Goal: Information Seeking & Learning: Learn about a topic

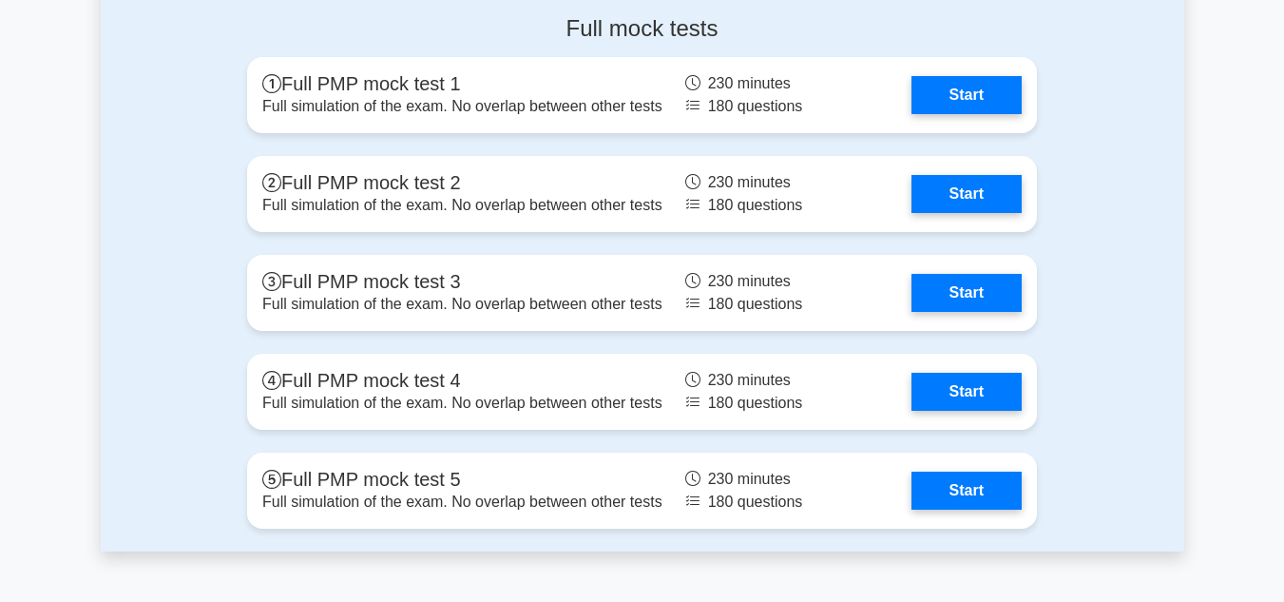
scroll to position [5917, 0]
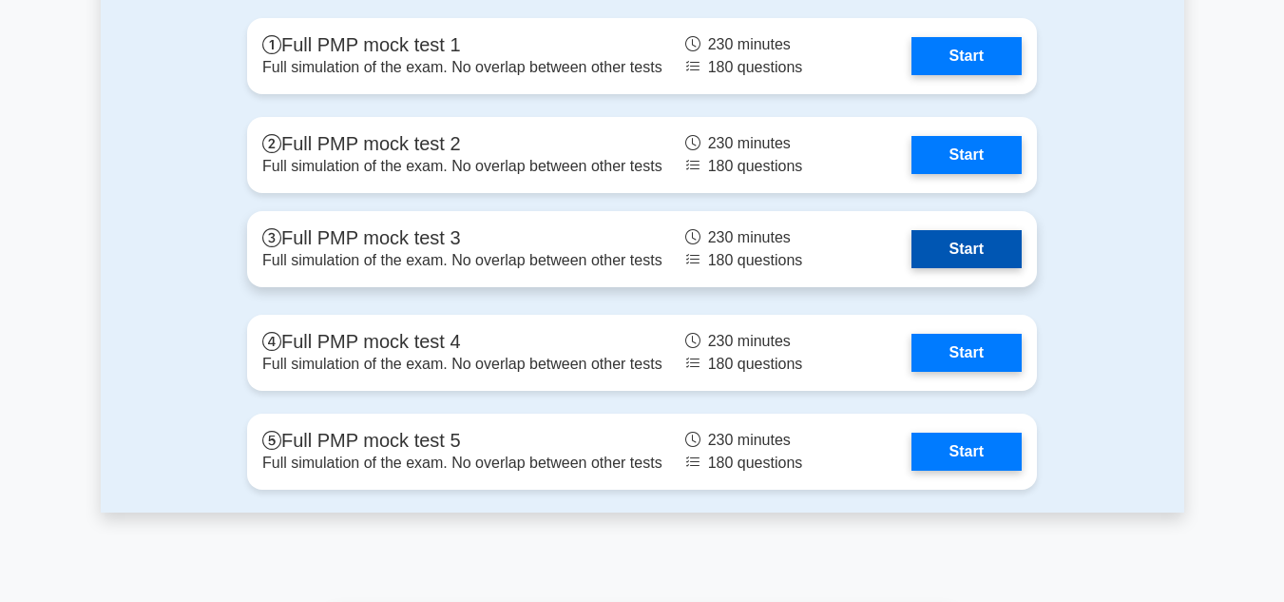
click at [912, 259] on link "Start" at bounding box center [967, 249] width 110 height 38
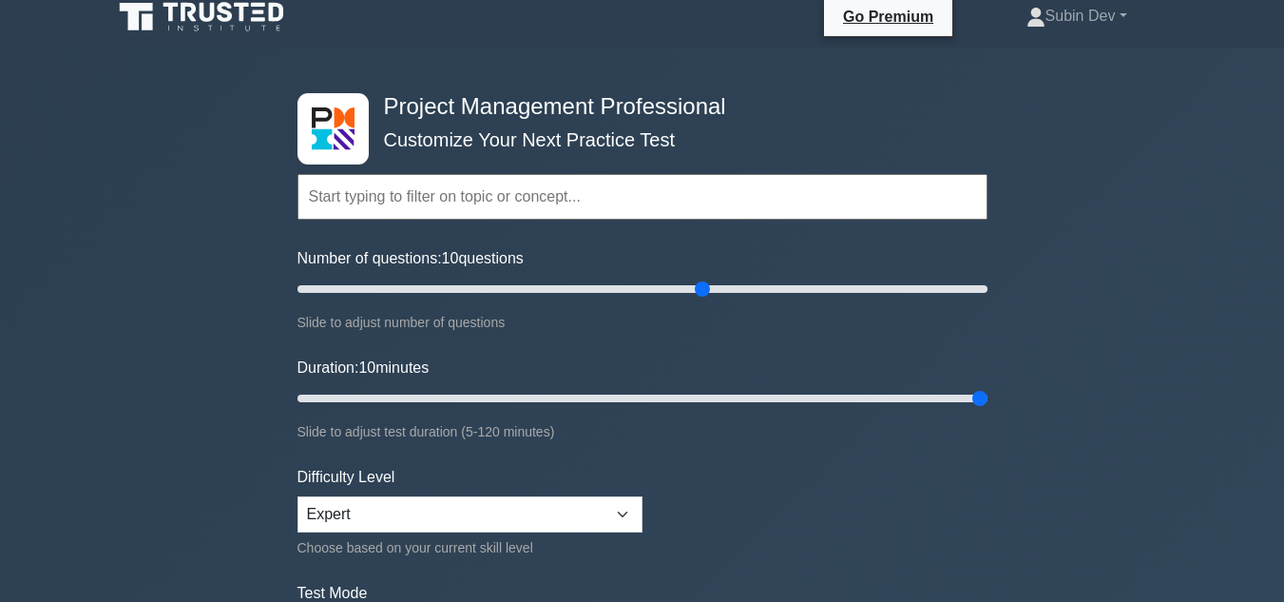
scroll to position [0, 0]
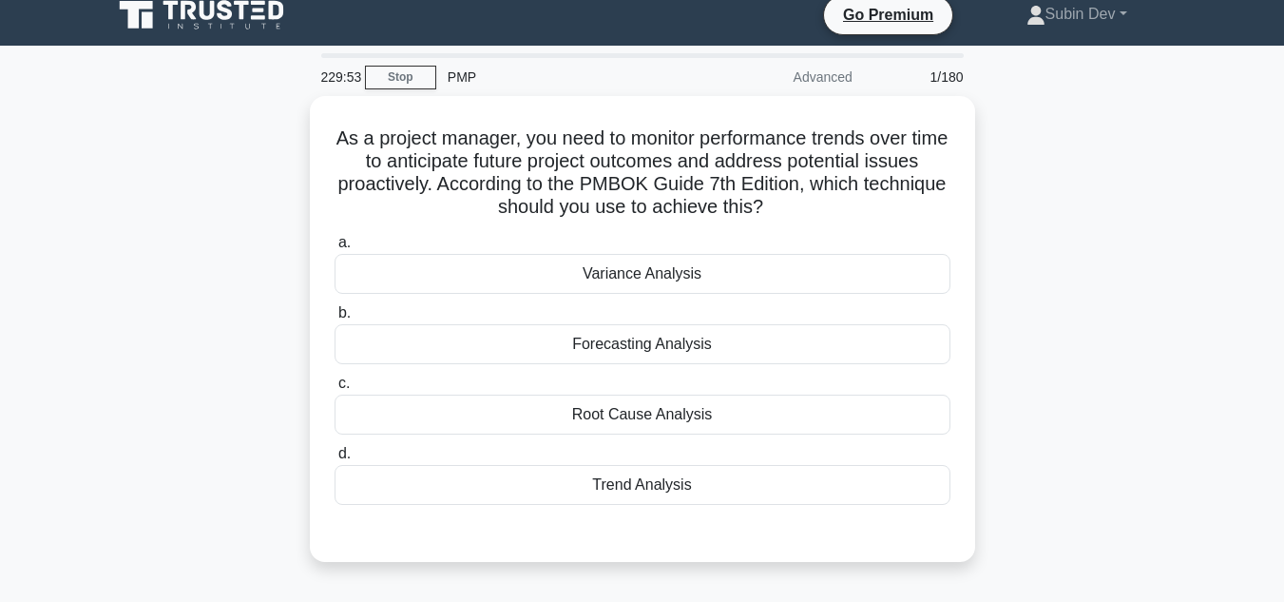
scroll to position [12, 0]
